Goal: Navigation & Orientation: Find specific page/section

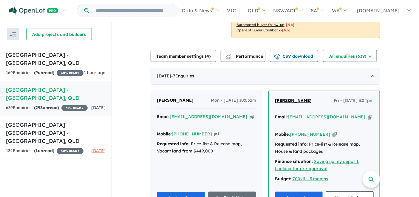
scroll to position [162, 0]
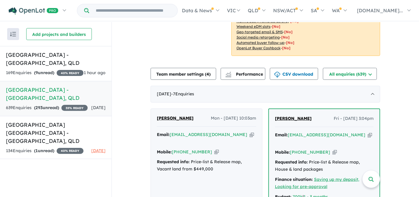
click at [54, 88] on h5 "[GEOGRAPHIC_DATA] - [GEOGRAPHIC_DATA] , [GEOGRAPHIC_DATA]" at bounding box center [56, 94] width 100 height 16
click at [49, 105] on strong "( 293 unread)" at bounding box center [46, 107] width 25 height 5
click at [61, 111] on span "35 % READY" at bounding box center [74, 108] width 26 height 6
click at [18, 87] on h5 "[GEOGRAPHIC_DATA] - [GEOGRAPHIC_DATA] , [GEOGRAPHIC_DATA]" at bounding box center [56, 94] width 100 height 16
click at [91, 108] on span "[DATE]" at bounding box center [98, 107] width 14 height 5
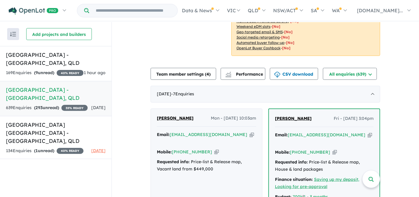
click at [91, 110] on span "[DATE]" at bounding box center [98, 107] width 14 height 5
click at [91, 107] on span "[DATE]" at bounding box center [98, 107] width 14 height 5
click at [45, 100] on h5 "[GEOGRAPHIC_DATA] - [GEOGRAPHIC_DATA] , [GEOGRAPHIC_DATA]" at bounding box center [56, 94] width 100 height 16
click at [8, 110] on div "639 Enquir ies ( 293 unread) 35 % READY" at bounding box center [47, 107] width 82 height 7
click at [16, 109] on div "639 Enquir ies ( 293 unread) 35 % READY" at bounding box center [47, 107] width 82 height 7
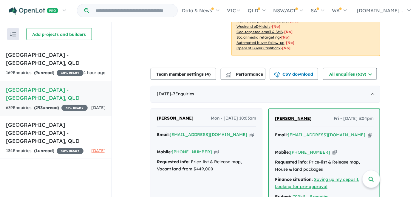
click at [30, 102] on link "[GEOGRAPHIC_DATA] - [GEOGRAPHIC_DATA] , [GEOGRAPHIC_DATA] 639 Enquir ies ( 293 …" at bounding box center [56, 98] width 112 height 35
click at [35, 88] on h5 "[GEOGRAPHIC_DATA] - [GEOGRAPHIC_DATA] , [GEOGRAPHIC_DATA]" at bounding box center [56, 94] width 100 height 16
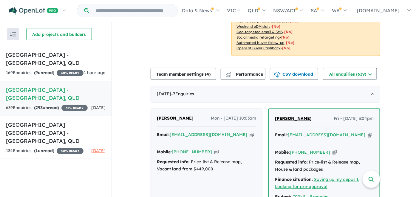
click at [35, 88] on h5 "[GEOGRAPHIC_DATA] - [GEOGRAPHIC_DATA] , [GEOGRAPHIC_DATA]" at bounding box center [56, 94] width 100 height 16
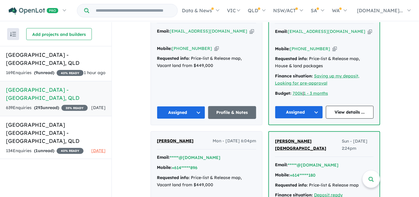
scroll to position [0, 0]
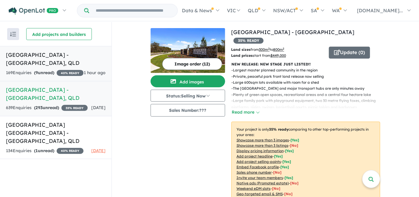
click at [61, 56] on h5 "[GEOGRAPHIC_DATA] - [GEOGRAPHIC_DATA] , [GEOGRAPHIC_DATA]" at bounding box center [56, 59] width 100 height 16
